Goal: Task Accomplishment & Management: Manage account settings

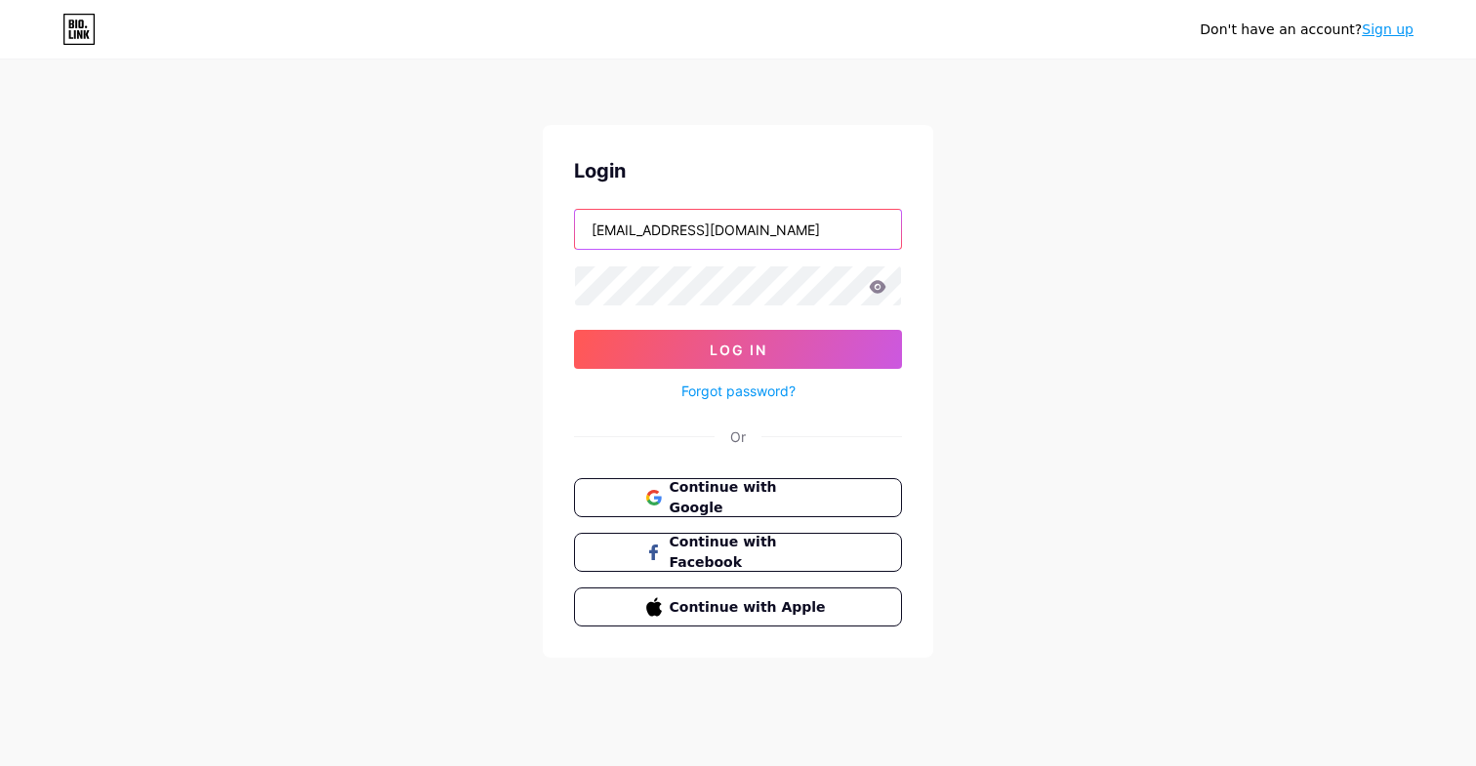
click at [786, 223] on input "[EMAIL_ADDRESS][DOMAIN_NAME]" at bounding box center [738, 229] width 326 height 39
type input "p"
type input "[EMAIL_ADDRESS][DOMAIN_NAME]"
click at [738, 349] on button "Log In" at bounding box center [738, 349] width 328 height 39
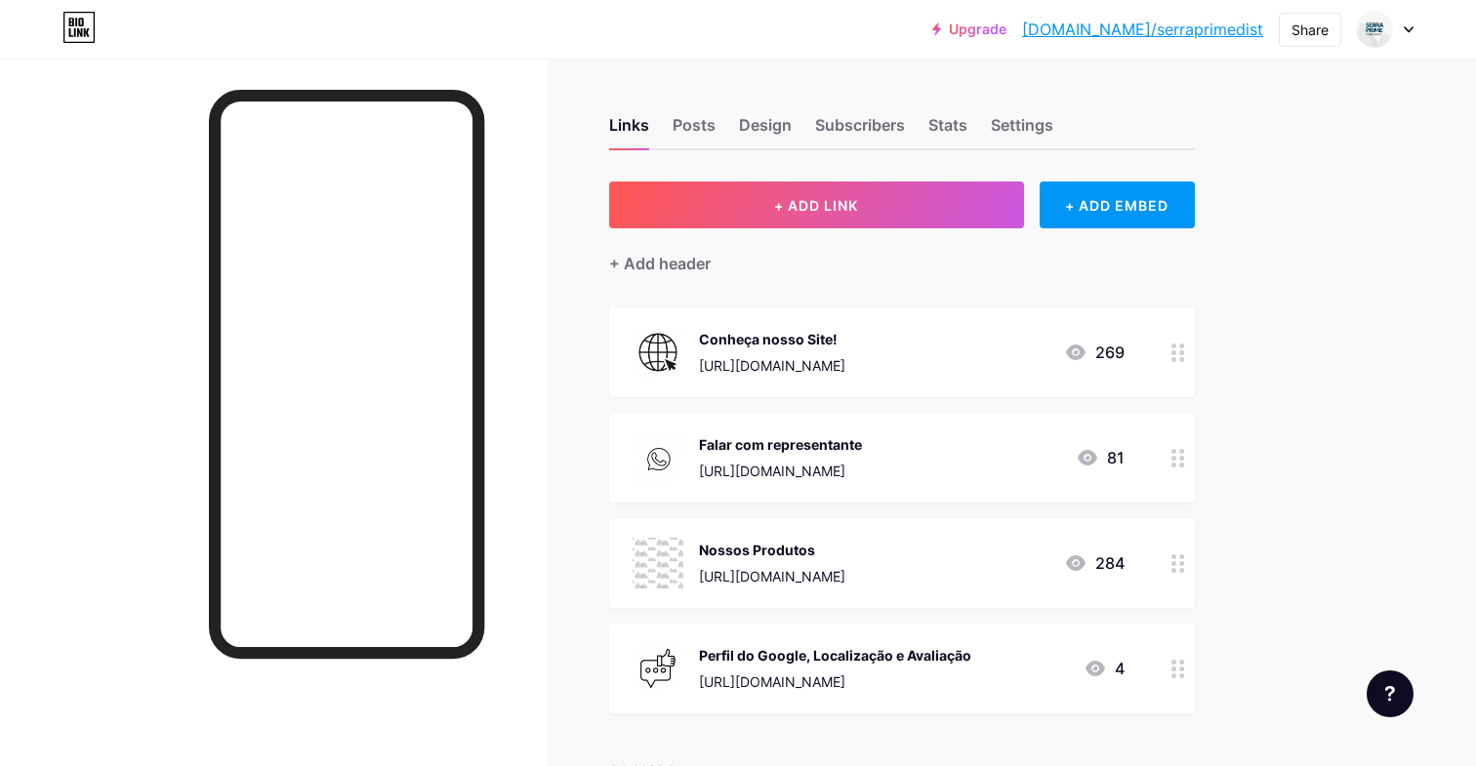
click at [1399, 26] on div at bounding box center [1385, 29] width 57 height 35
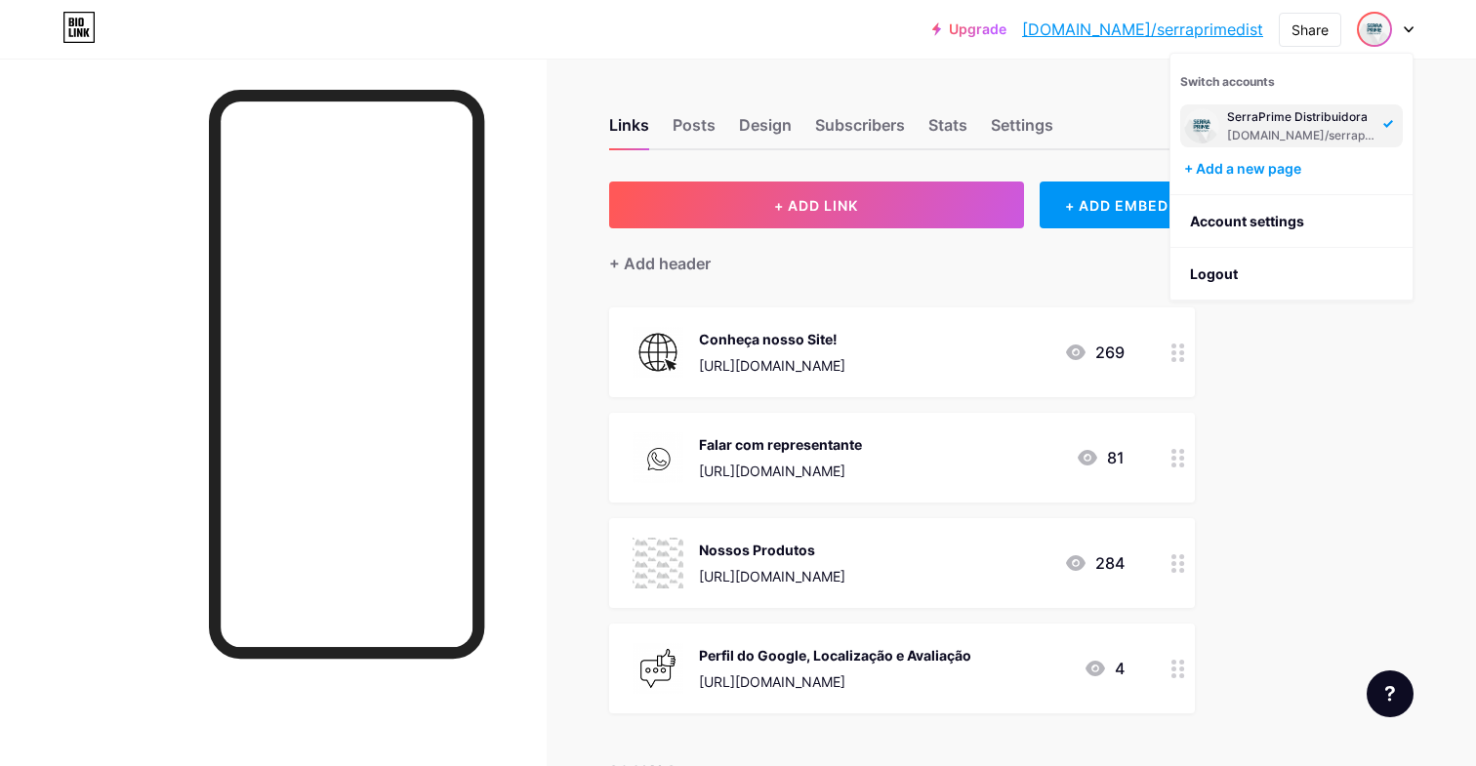
click at [1249, 361] on div "Links Posts Design Subscribers Stats Settings + ADD LINK + ADD EMBED + Add head…" at bounding box center [638, 646] width 1277 height 1175
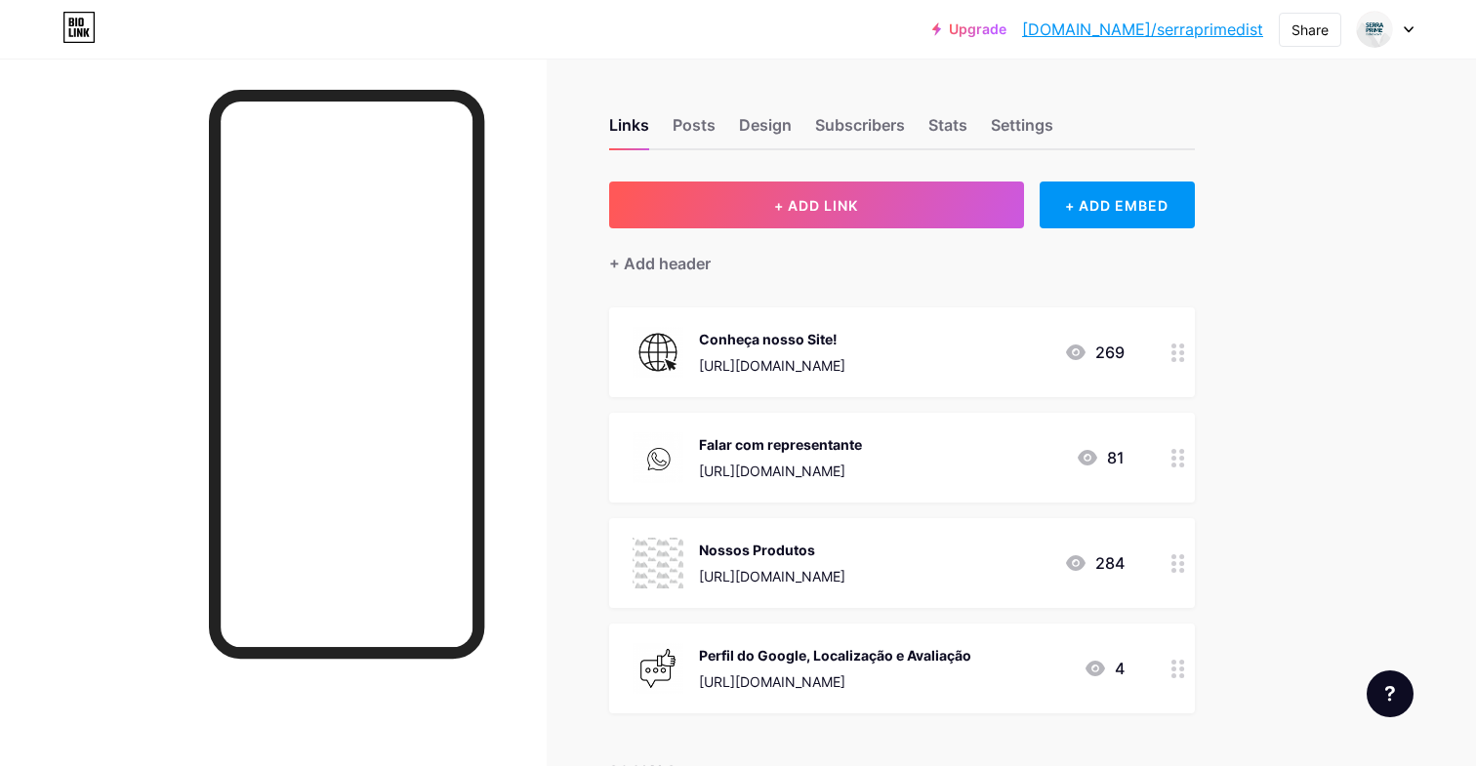
click at [1416, 39] on div "Upgrade [DOMAIN_NAME]/serrap... [DOMAIN_NAME]/serraprimedist Share Switch accou…" at bounding box center [738, 29] width 1476 height 35
click at [1411, 32] on icon at bounding box center [1408, 29] width 10 height 7
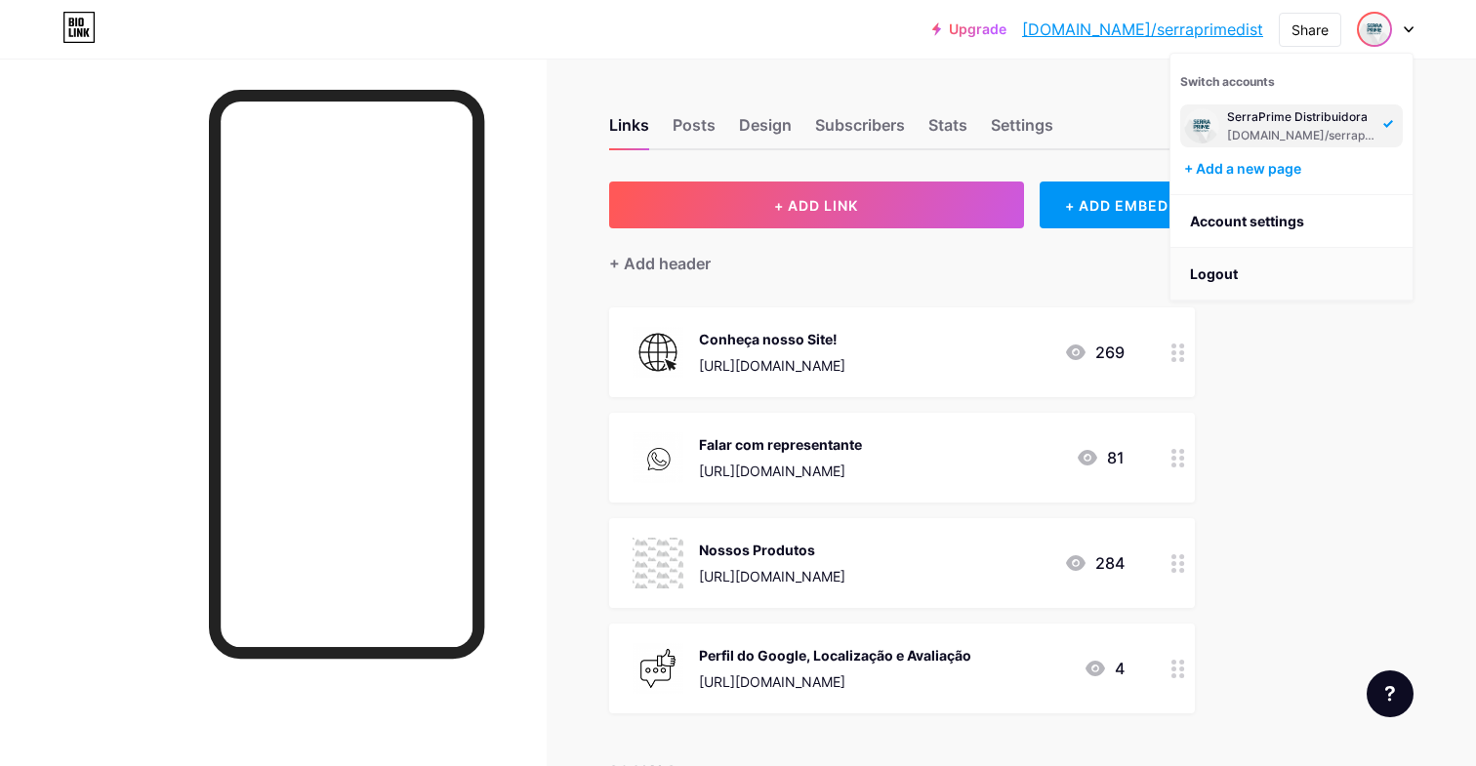
click at [1218, 282] on li "Logout" at bounding box center [1291, 274] width 242 height 53
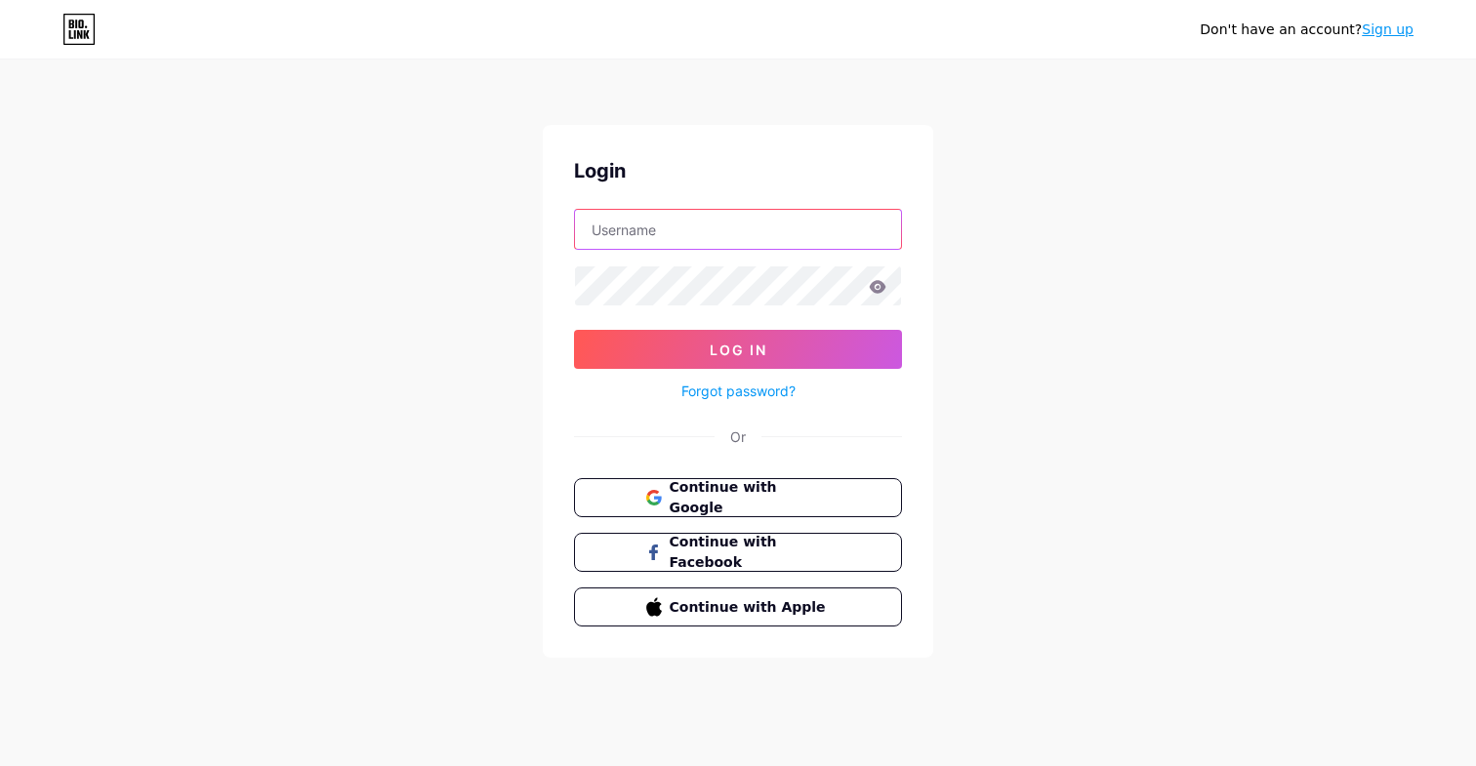
click at [722, 229] on input "text" at bounding box center [738, 229] width 326 height 39
type input "pebveiculos"
click at [1205, 270] on div "Don't have an account? Sign up Login pebveiculos Log In Forgot password? Or Con…" at bounding box center [738, 360] width 1476 height 720
click at [1402, 33] on link "Sign up" at bounding box center [1387, 29] width 52 height 16
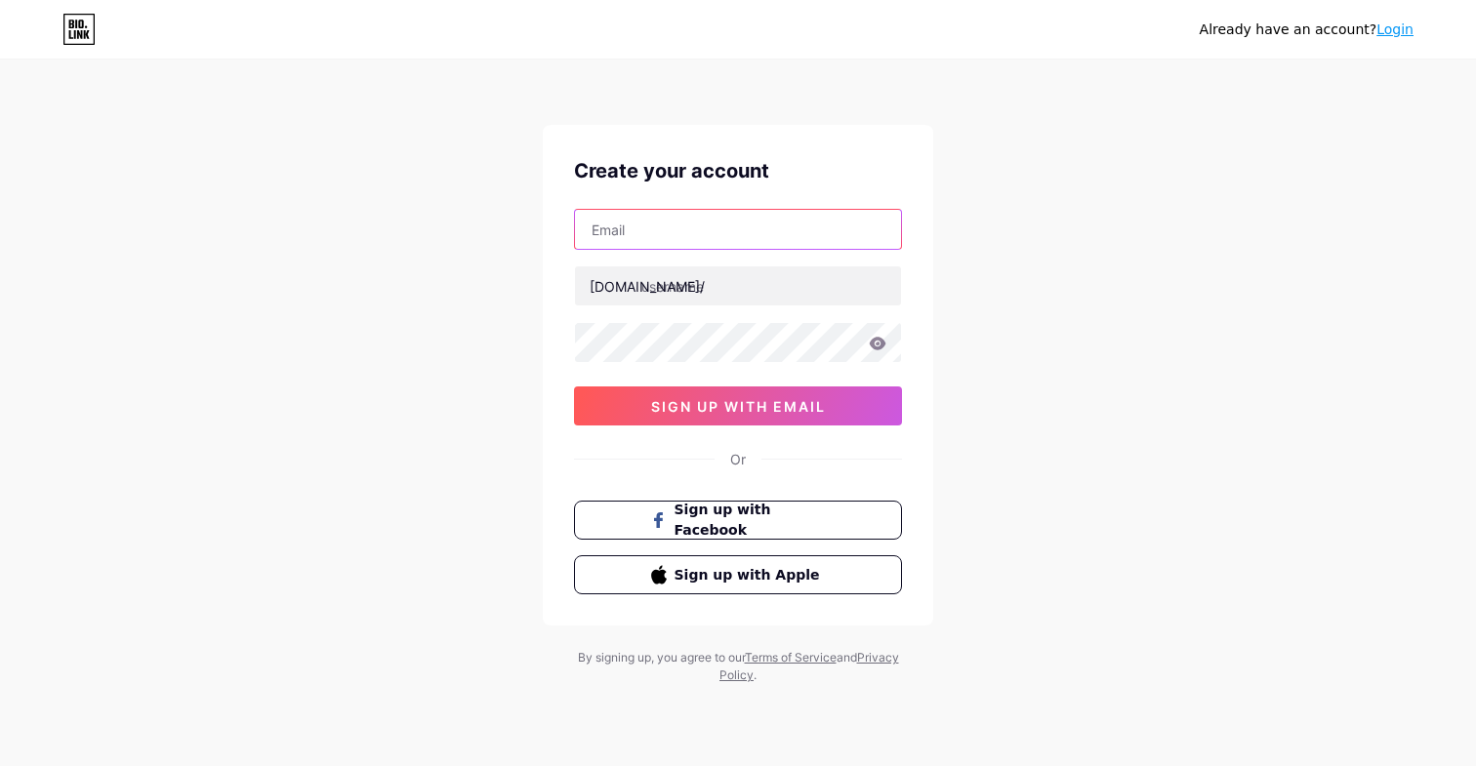
click at [644, 242] on input "text" at bounding box center [738, 229] width 326 height 39
type input "[EMAIL_ADDRESS][DOMAIN_NAME]"
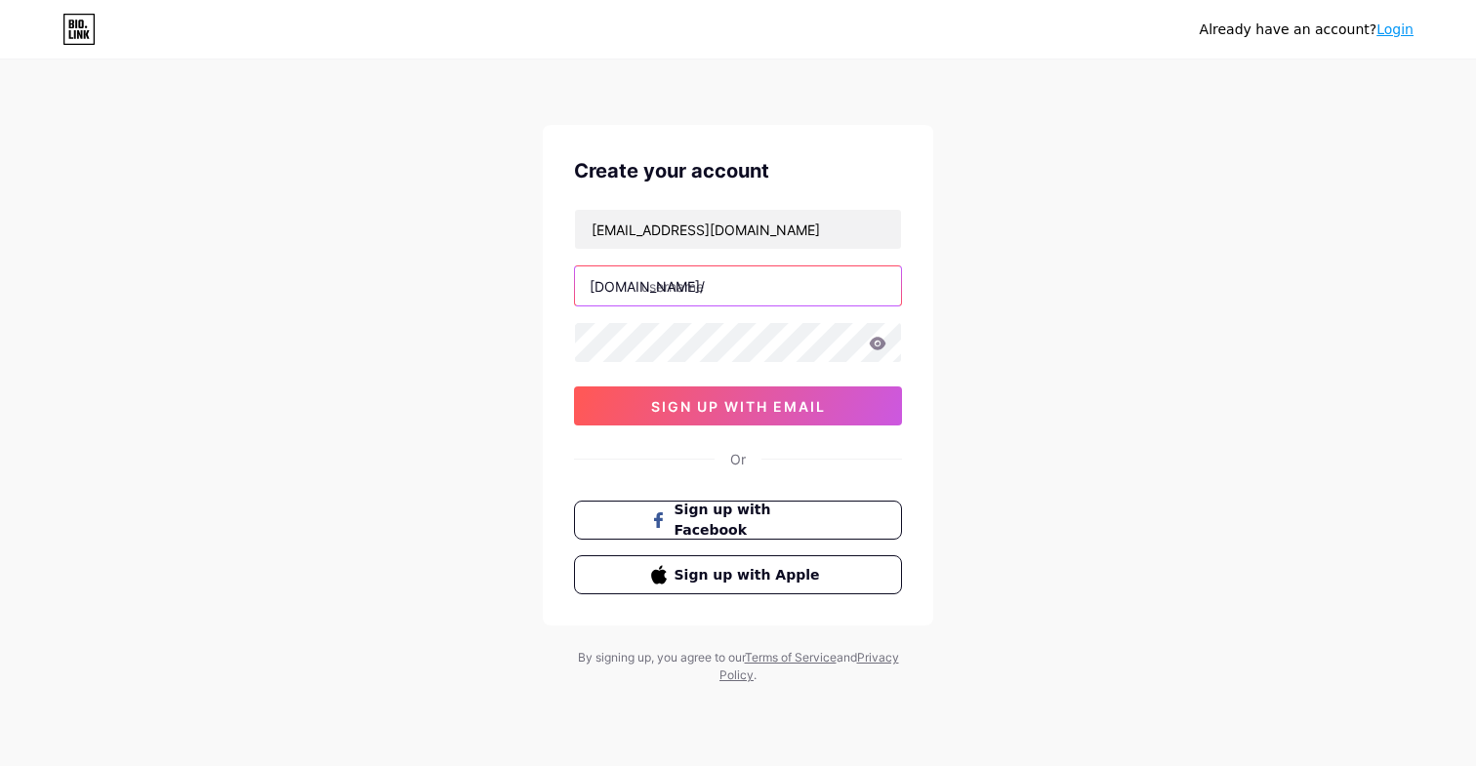
click at [665, 294] on input "text" at bounding box center [738, 285] width 326 height 39
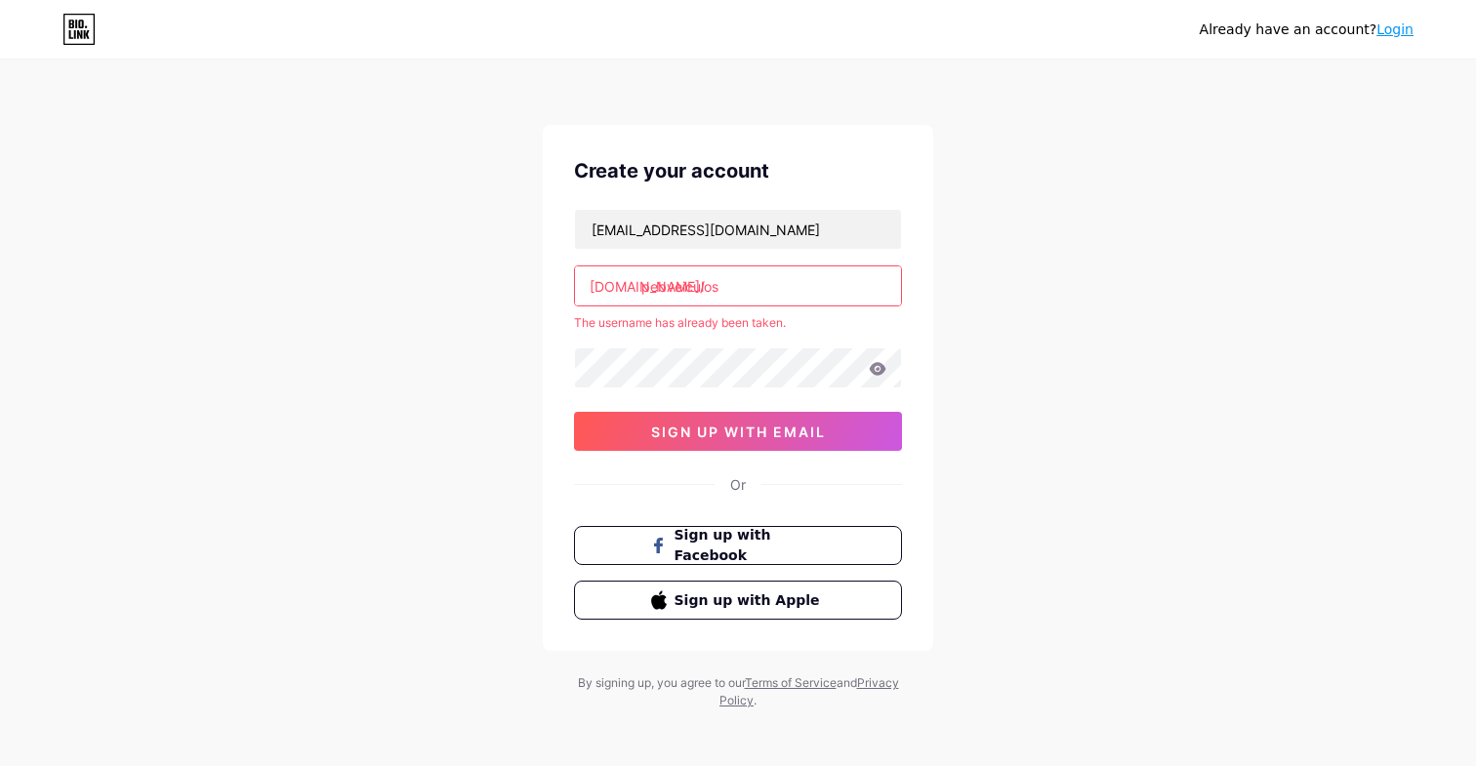
click at [738, 290] on input "pebveiculos" at bounding box center [738, 285] width 326 height 39
click at [744, 282] on input "pebveiculos" at bounding box center [738, 285] width 326 height 39
type input "p"
click at [647, 296] on input "text" at bounding box center [738, 285] width 326 height 39
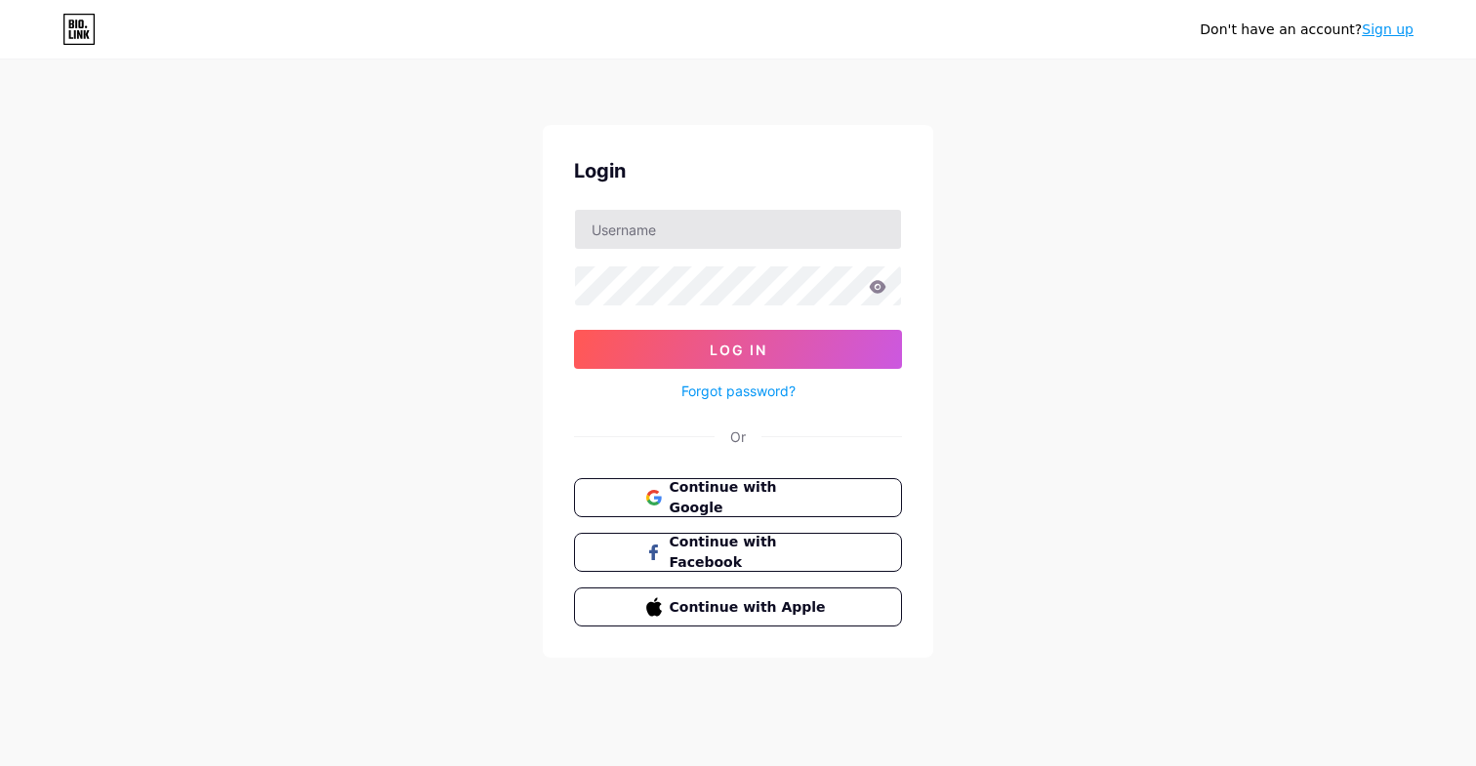
click at [679, 229] on input "text" at bounding box center [738, 229] width 326 height 39
type input "[EMAIL_ADDRESS][DOMAIN_NAME]"
click at [767, 385] on link "Forgot password?" at bounding box center [738, 391] width 114 height 20
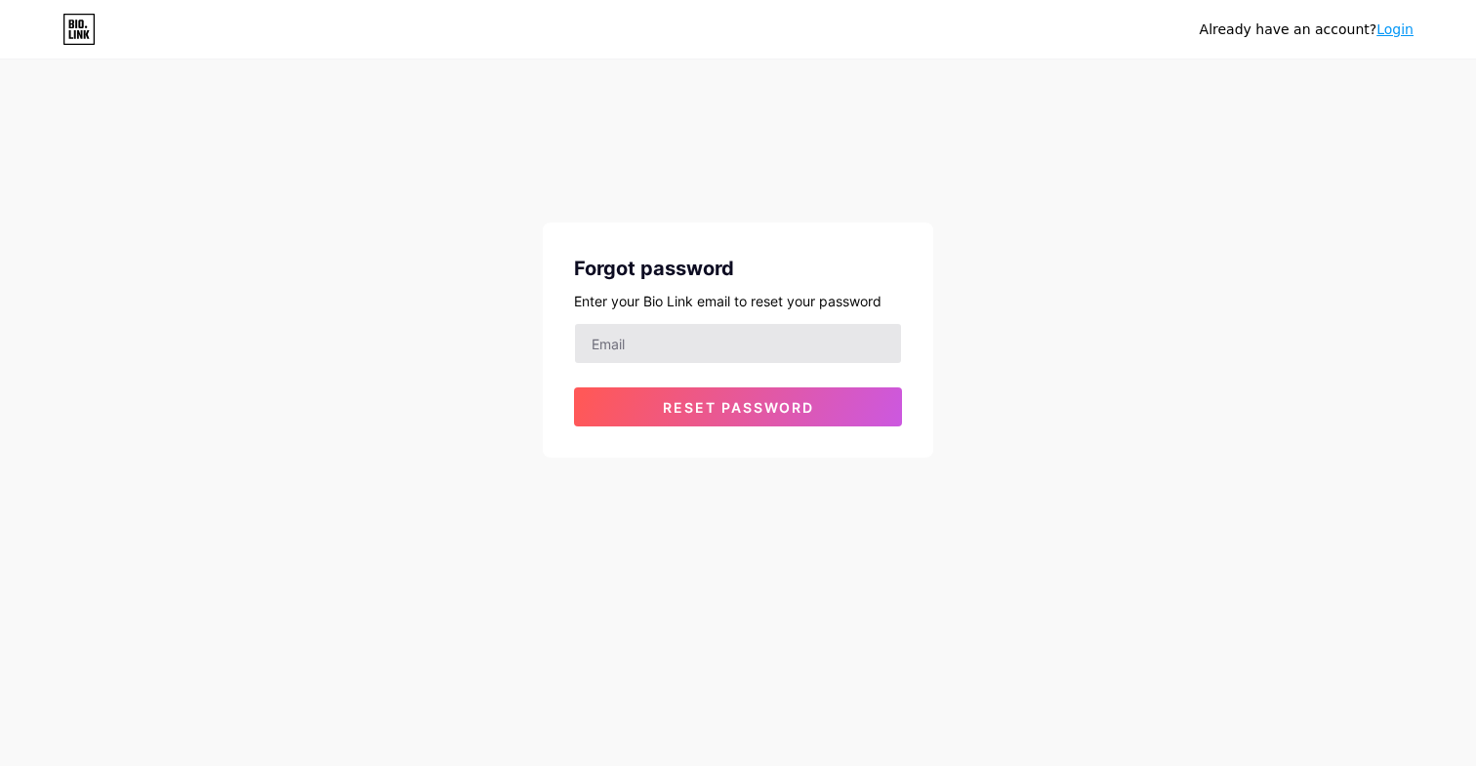
click at [733, 355] on input "email" at bounding box center [738, 343] width 326 height 39
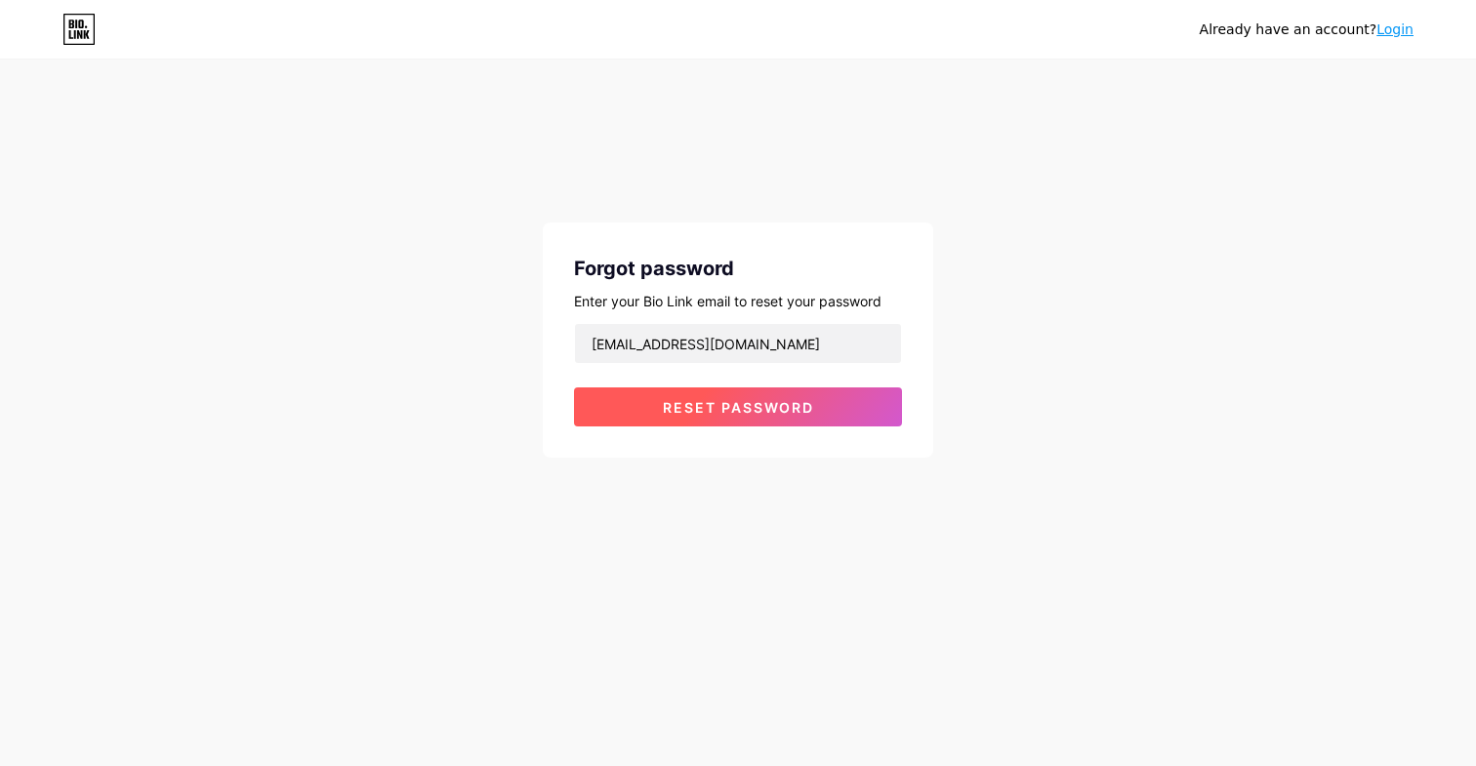
type input "[EMAIL_ADDRESS][DOMAIN_NAME]"
click at [735, 406] on span "Reset password" at bounding box center [738, 407] width 151 height 17
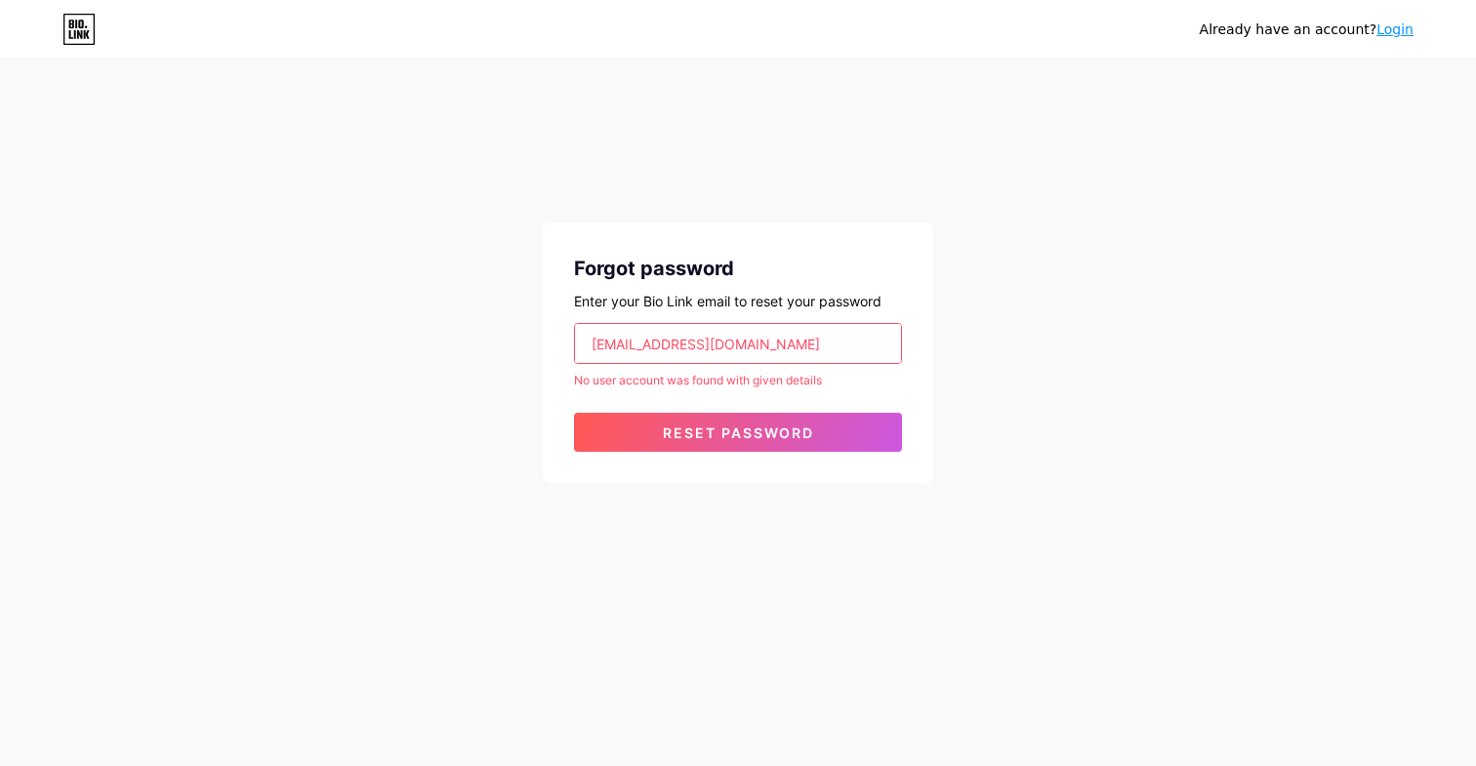
click at [758, 349] on input "[EMAIL_ADDRESS][DOMAIN_NAME]" at bounding box center [738, 343] width 326 height 39
click at [1003, 252] on div "Already have an account? Login Forgot password Enter your Bio Link email to res…" at bounding box center [738, 273] width 1476 height 546
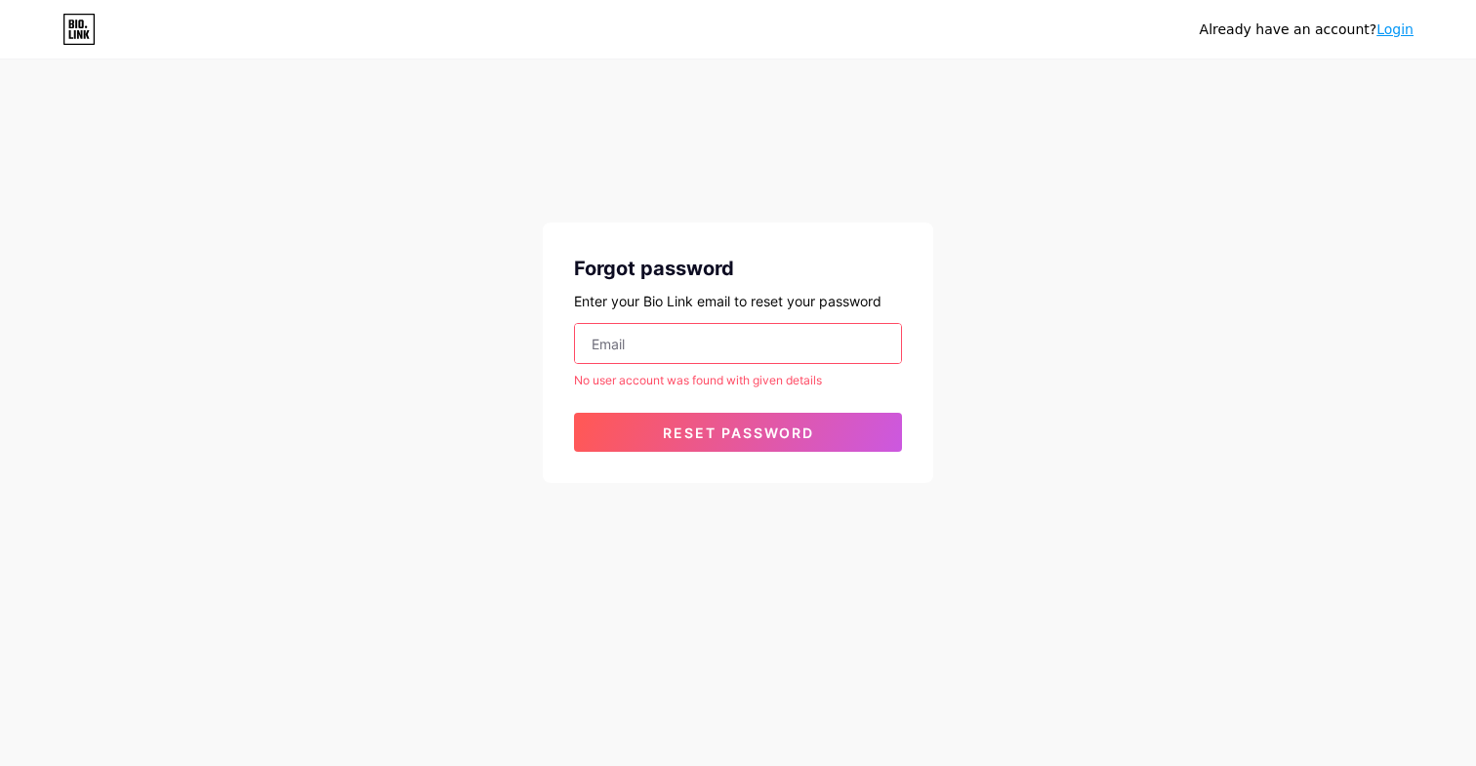
click at [1395, 31] on link "Login" at bounding box center [1394, 29] width 37 height 16
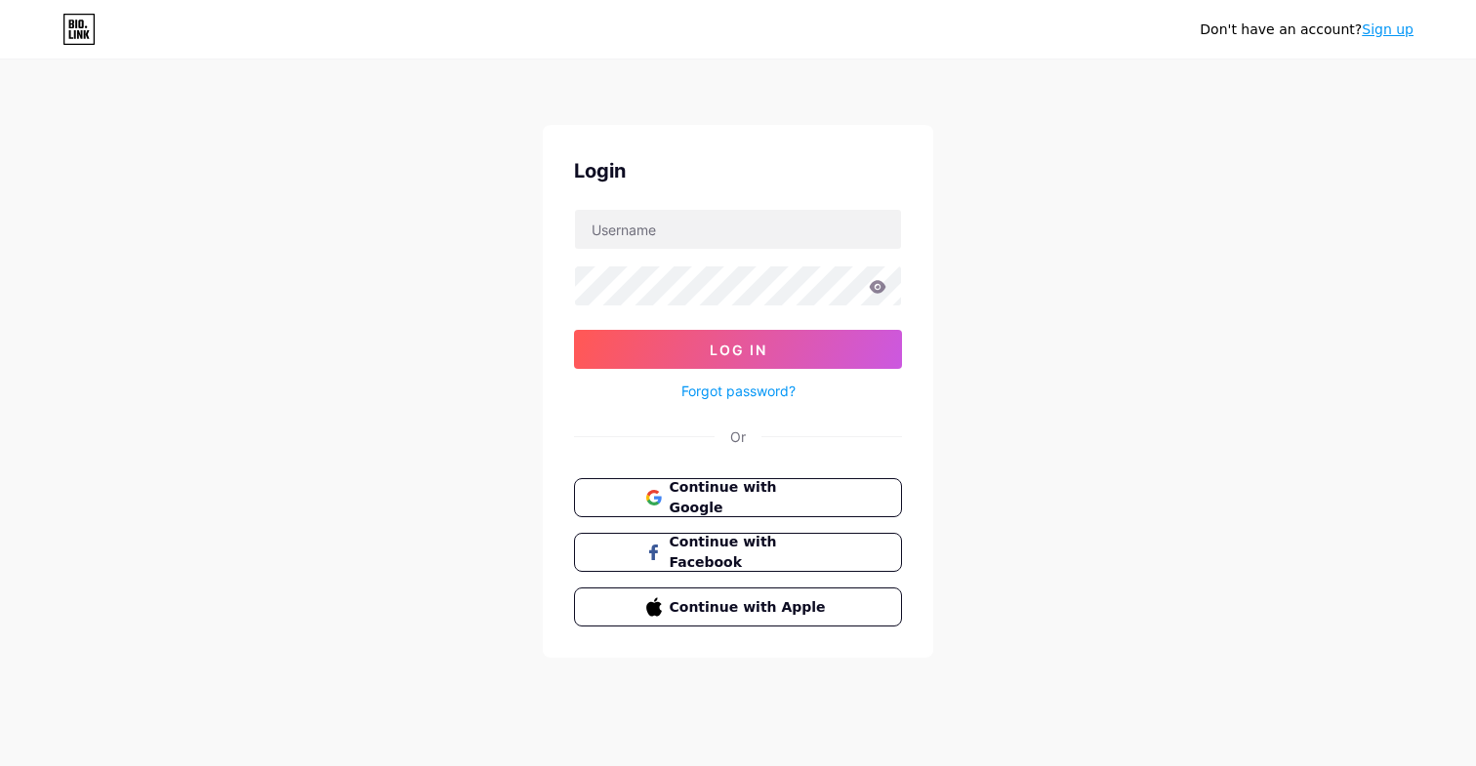
click at [1385, 33] on link "Sign up" at bounding box center [1387, 29] width 52 height 16
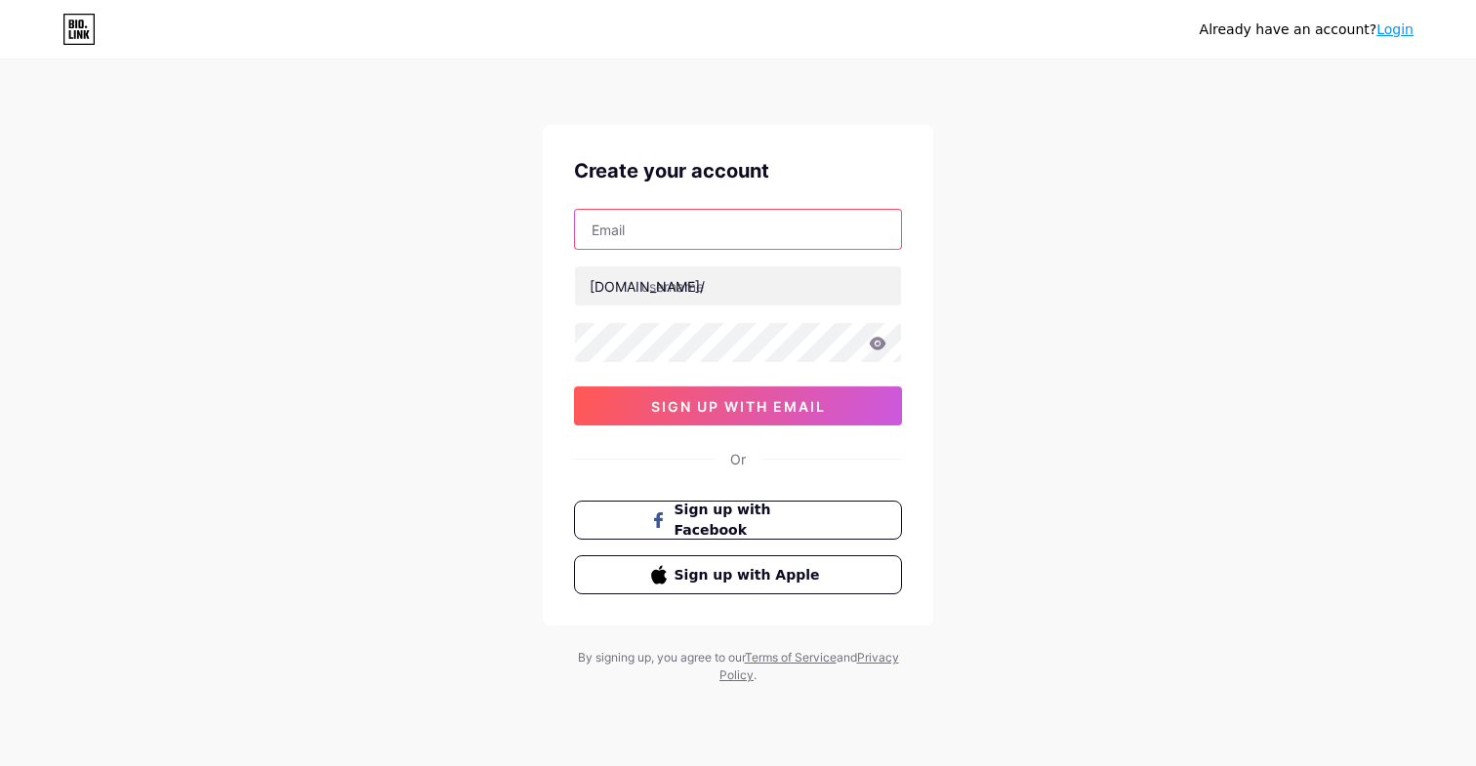
click at [781, 228] on input "text" at bounding box center [738, 229] width 326 height 39
type input "[EMAIL_ADDRESS][DOMAIN_NAME]"
type input "pebveiculoss"
click at [876, 338] on icon at bounding box center [878, 343] width 17 height 13
